Goal: Task Accomplishment & Management: Manage account settings

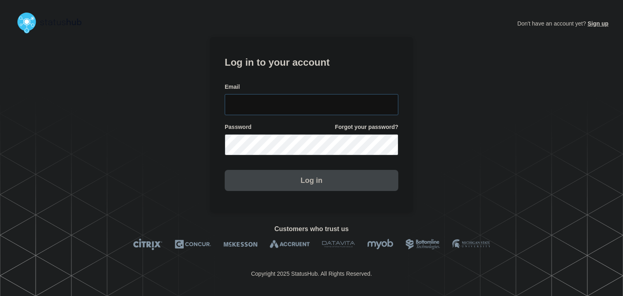
type input "amanda.mckeehan@conexon.us"
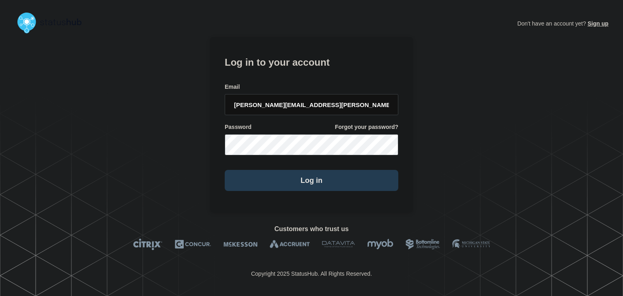
click at [287, 181] on button "Log in" at bounding box center [312, 180] width 174 height 21
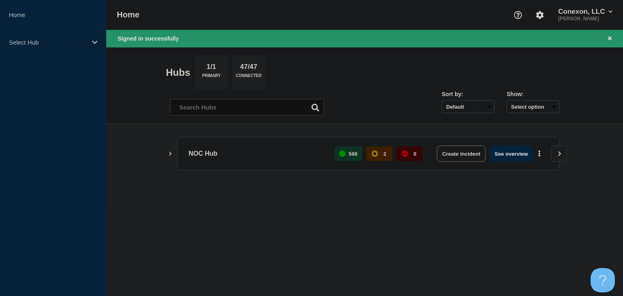
click at [46, 39] on p "Select Hub" at bounding box center [48, 42] width 78 height 7
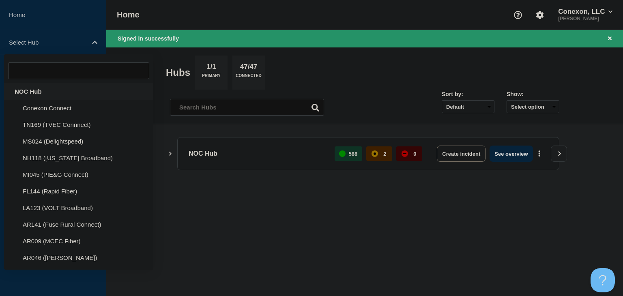
click at [35, 89] on div "NOC Hub" at bounding box center [78, 91] width 149 height 17
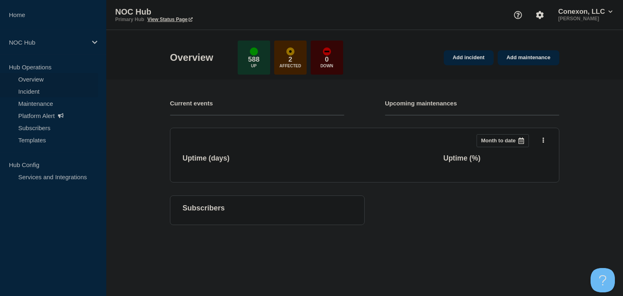
click at [31, 89] on link "Incident" at bounding box center [49, 91] width 98 height 12
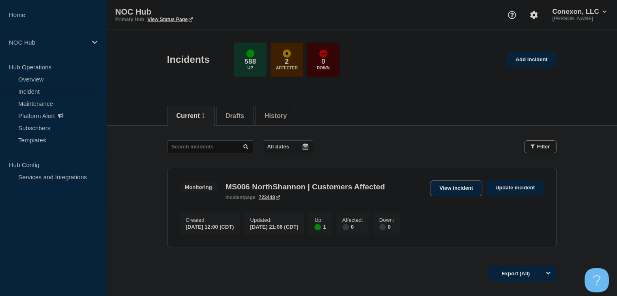
click at [452, 187] on link "View incident" at bounding box center [456, 188] width 52 height 16
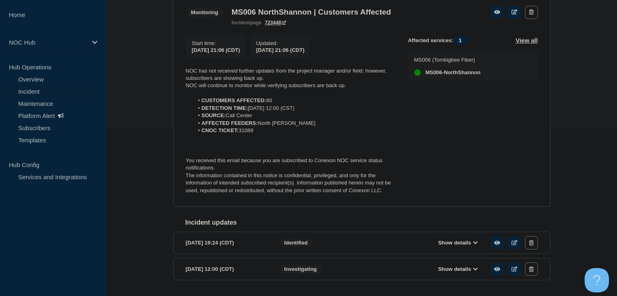
scroll to position [154, 0]
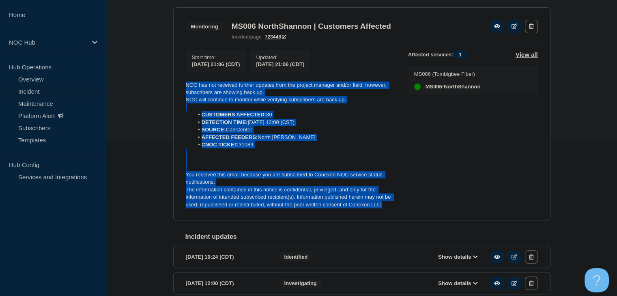
drag, startPoint x: 386, startPoint y: 208, endPoint x: 167, endPoint y: 80, distance: 253.5
click at [167, 80] on div "Back Back to Incidents Update incident Monitoring MS006 NorthShannon | Customer…" at bounding box center [361, 145] width 389 height 349
copy div "NOC has not received further updates from the project manager and/or field; how…"
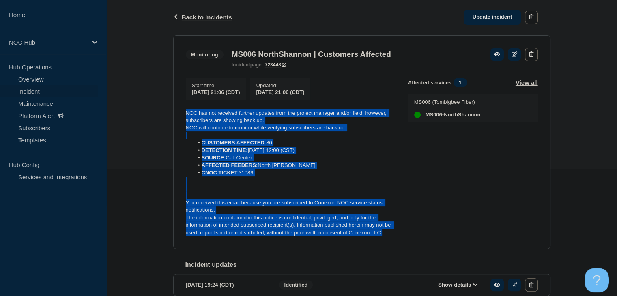
scroll to position [114, 0]
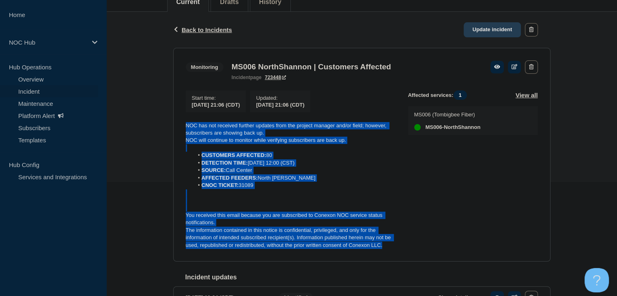
click at [495, 32] on link "Update incident" at bounding box center [492, 29] width 58 height 15
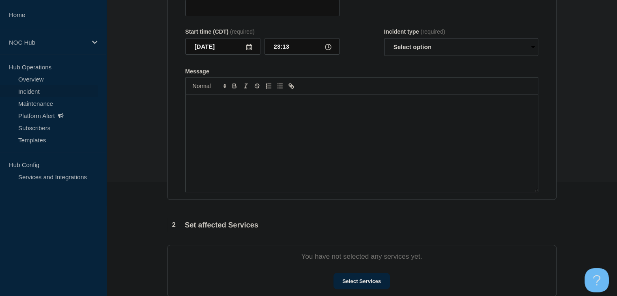
type input "MS006 NorthShannon | Customers Affected"
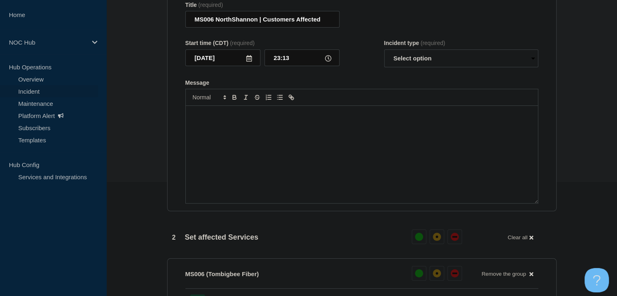
click at [307, 149] on div "Message" at bounding box center [362, 154] width 352 height 97
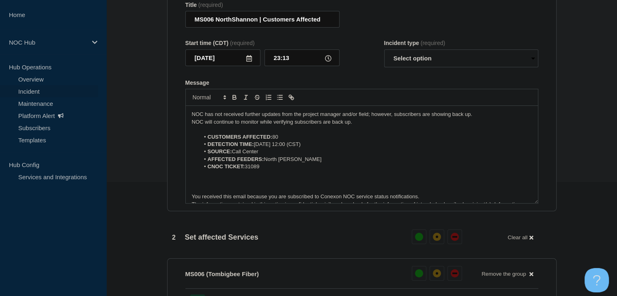
scroll to position [11, 0]
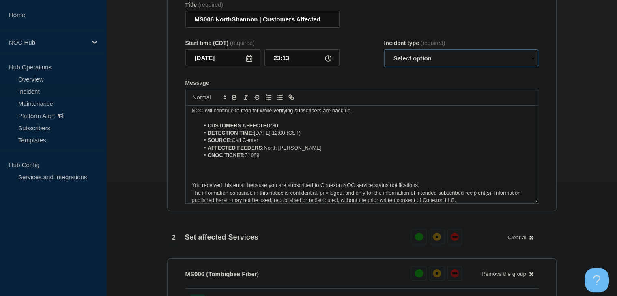
click at [412, 65] on select "Select option Investigating Identified Monitoring Resolved" at bounding box center [461, 58] width 154 height 18
select select "resolved"
click at [384, 54] on select "Select option Investigating Identified Monitoring Resolved" at bounding box center [461, 58] width 154 height 18
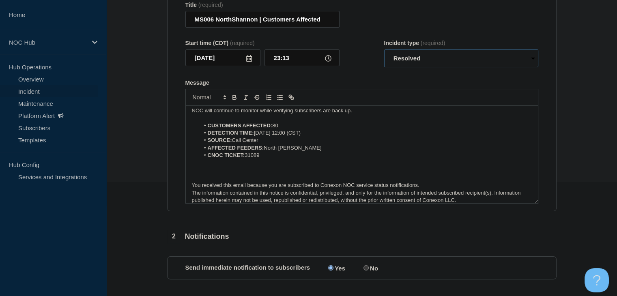
scroll to position [0, 0]
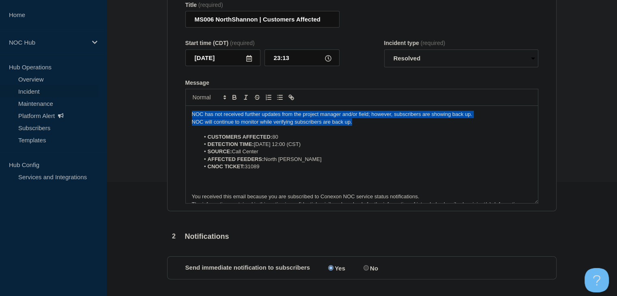
drag, startPoint x: 367, startPoint y: 126, endPoint x: 128, endPoint y: 119, distance: 239.3
click at [128, 119] on section "1 Provide details Title (required) MS006 NorthShannon | Customers Affected Star…" at bounding box center [361, 210] width 510 height 486
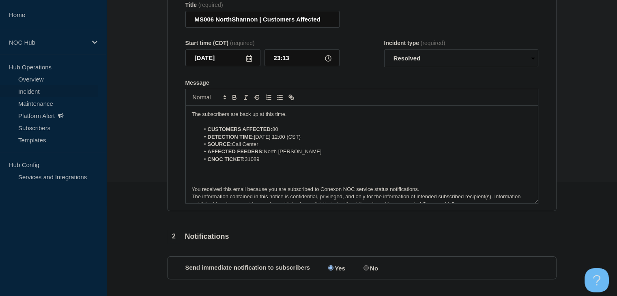
scroll to position [289, 0]
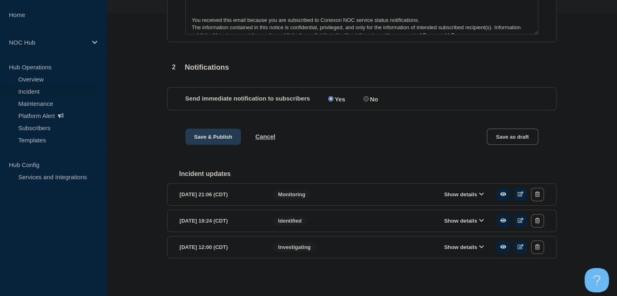
click at [227, 142] on button "Save & Publish" at bounding box center [213, 137] width 56 height 16
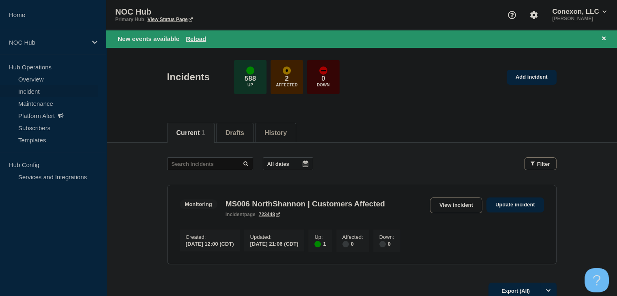
drag, startPoint x: 196, startPoint y: 39, endPoint x: 258, endPoint y: 5, distance: 70.6
click at [196, 39] on button "Reload" at bounding box center [196, 38] width 20 height 7
